Goal: Transaction & Acquisition: Purchase product/service

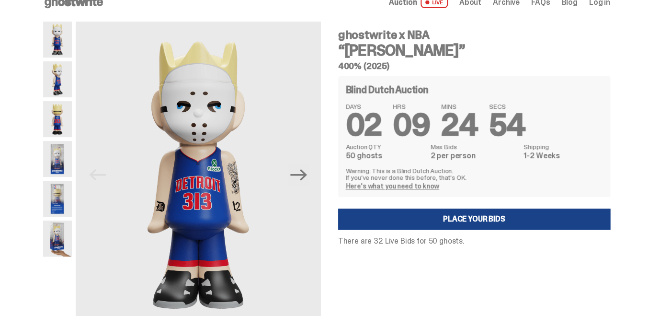
scroll to position [18, 0]
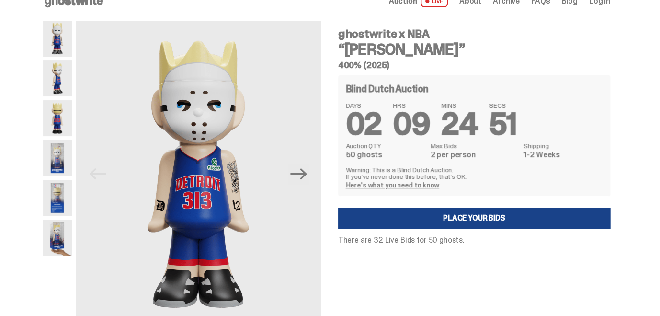
click at [68, 119] on img at bounding box center [57, 118] width 29 height 36
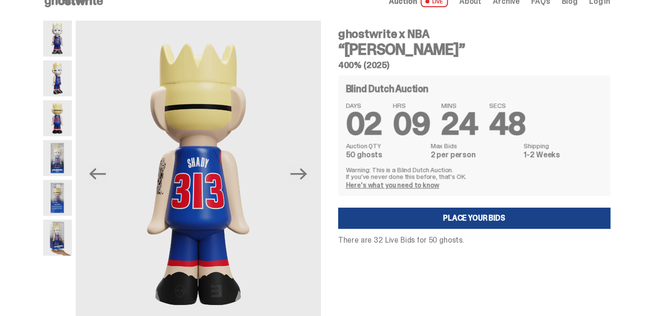
click at [65, 90] on img at bounding box center [57, 78] width 29 height 36
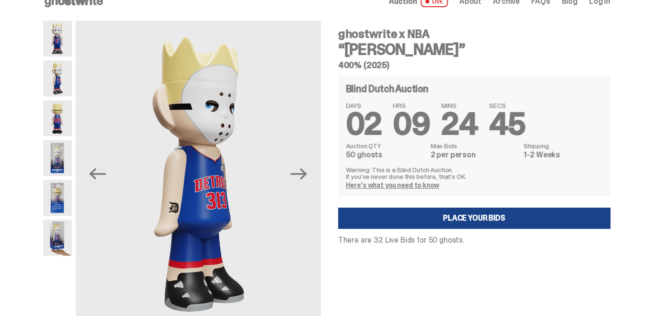
click at [70, 121] on img at bounding box center [57, 118] width 29 height 36
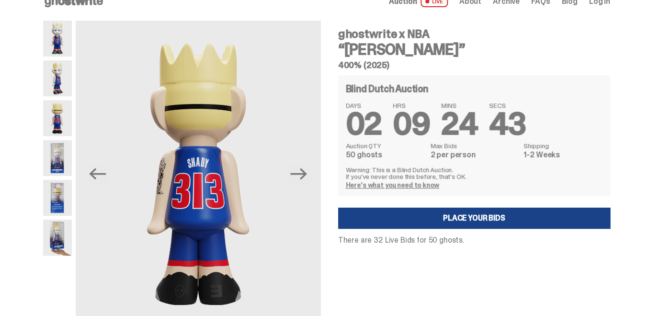
click at [68, 63] on img at bounding box center [57, 78] width 29 height 36
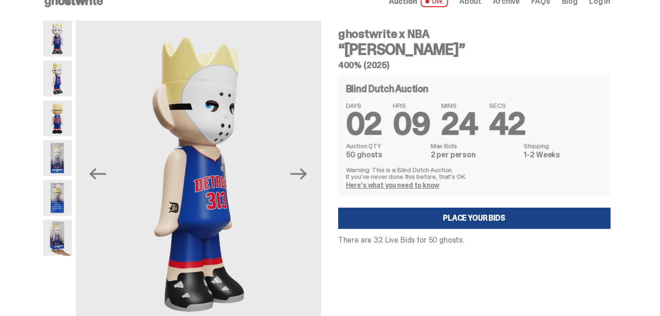
click at [68, 36] on img at bounding box center [57, 39] width 29 height 36
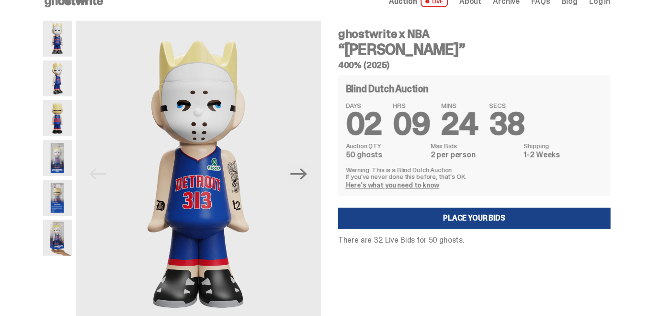
click at [65, 156] on img at bounding box center [57, 158] width 29 height 36
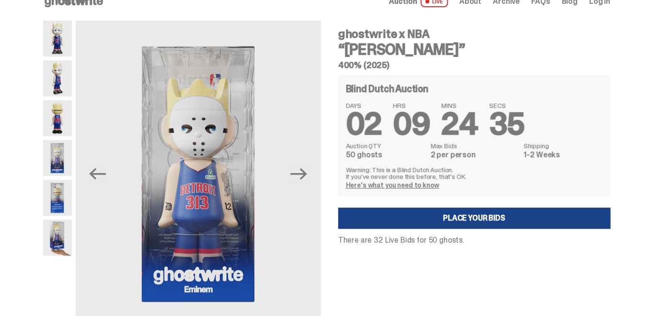
click at [57, 200] on img at bounding box center [57, 198] width 29 height 36
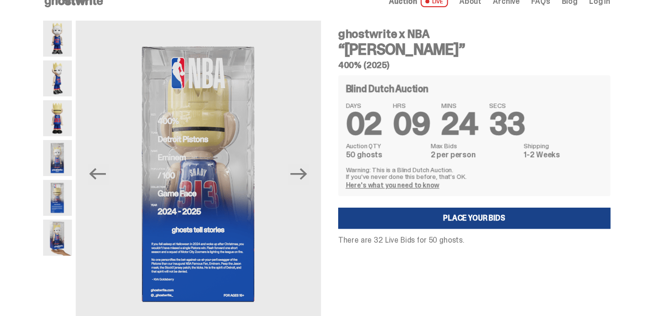
click at [53, 230] on img at bounding box center [57, 237] width 29 height 36
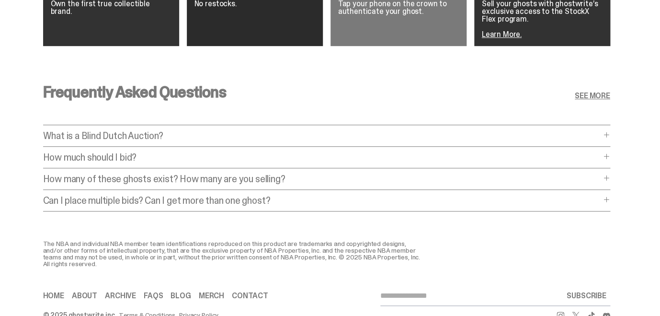
scroll to position [1495, 0]
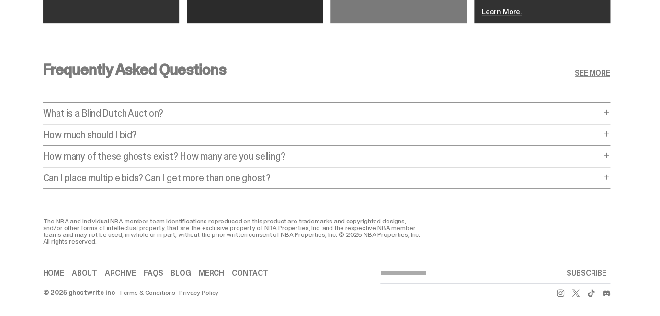
click at [564, 293] on icon at bounding box center [561, 293] width 8 height 8
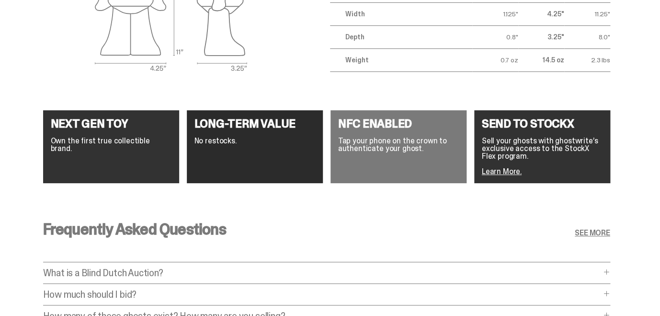
scroll to position [1488, 0]
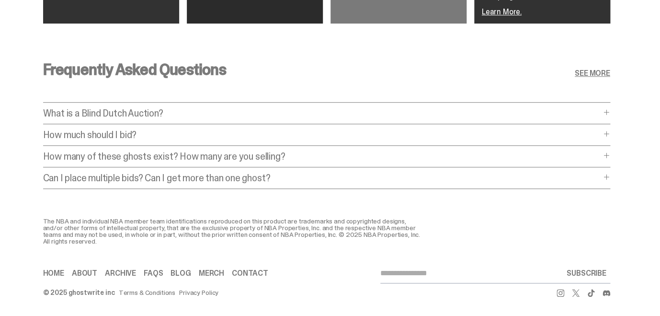
click at [594, 295] on use at bounding box center [591, 293] width 7 height 8
